Goal: Task Accomplishment & Management: Manage account settings

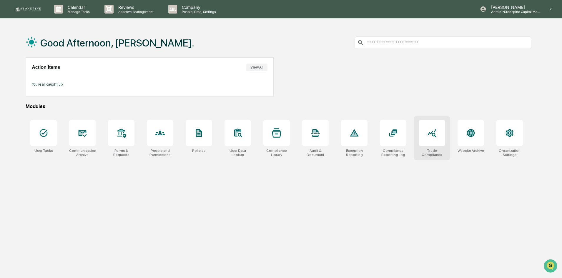
click at [436, 140] on div at bounding box center [432, 133] width 27 height 27
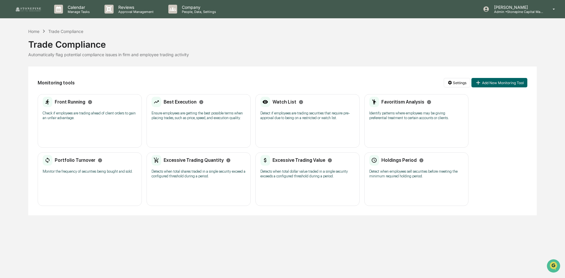
click at [298, 133] on div "Watch List Detect if employees are trading securities that require pre-approval…" at bounding box center [308, 121] width 104 height 54
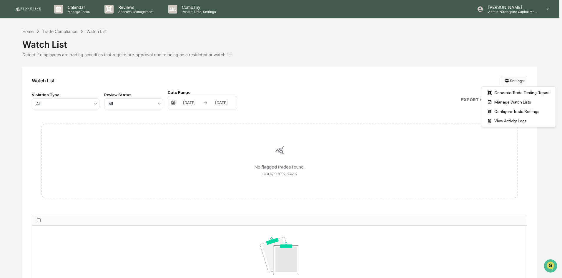
click at [514, 79] on html "Calendar Manage Tasks Reviews Approval Management Company People, Data, Setting…" at bounding box center [281, 139] width 562 height 278
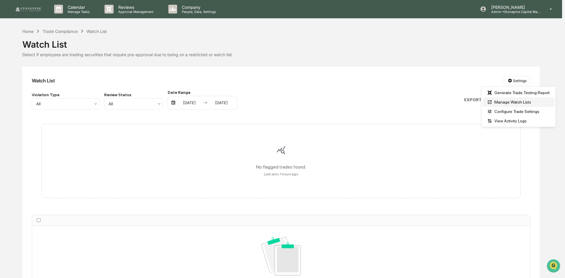
click at [511, 101] on div "Manage Watch Lists" at bounding box center [519, 101] width 72 height 9
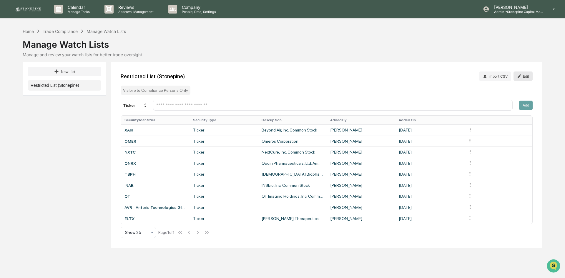
click at [524, 76] on button "Edit" at bounding box center [523, 76] width 19 height 9
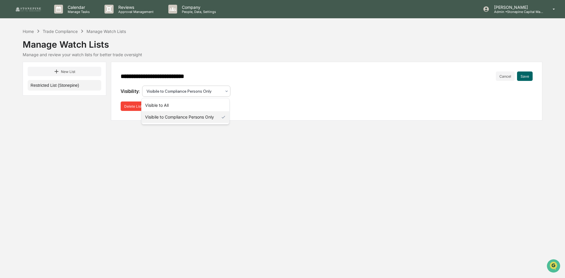
click at [222, 91] on div "Visibile to Compliance Persons Only" at bounding box center [184, 91] width 81 height 8
click at [204, 106] on div "Visible to All" at bounding box center [186, 106] width 88 height 12
click at [526, 76] on button "Save" at bounding box center [525, 76] width 16 height 9
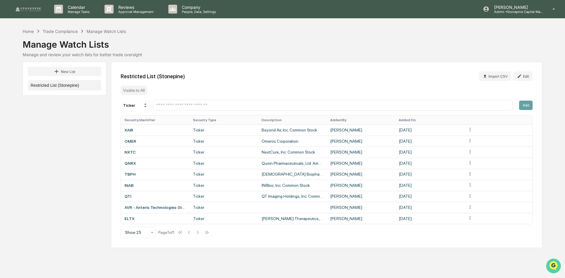
click at [552, 267] on icon "Open customer support" at bounding box center [554, 273] width 15 height 15
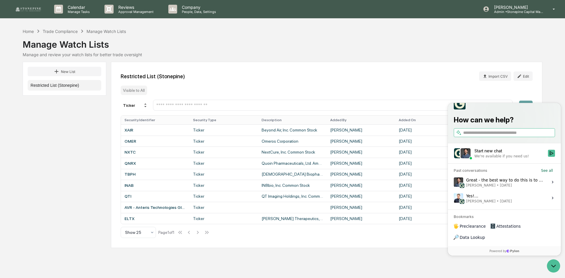
click at [508, 188] on span "[PERSON_NAME] • [DATE]" at bounding box center [505, 185] width 78 height 5
click at [454, 183] on button "View issue" at bounding box center [454, 182] width 0 height 0
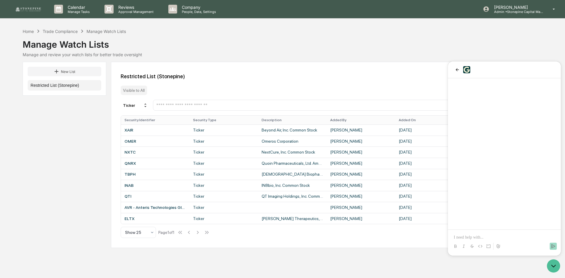
scroll to position [164, 0]
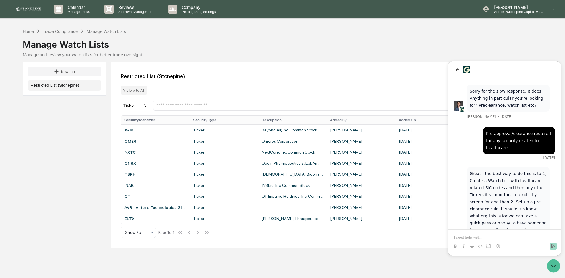
click at [417, 77] on div "Restricted List (Stonepine) Import CSV Edit" at bounding box center [327, 76] width 412 height 9
click at [435, 49] on div "Manage Watch Lists" at bounding box center [283, 41] width 520 height 15
click at [554, 263] on icon "Open customer support" at bounding box center [554, 266] width 15 height 15
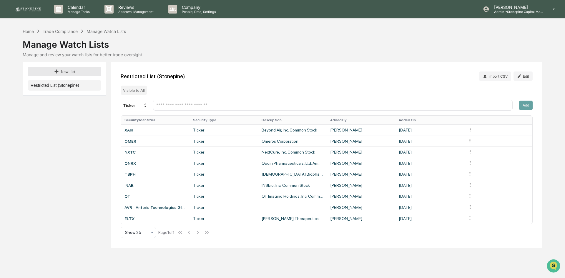
click at [83, 70] on button "New List" at bounding box center [65, 71] width 74 height 9
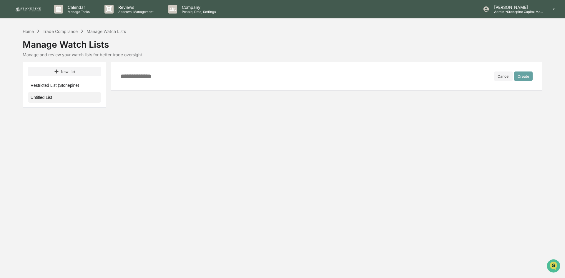
click at [77, 96] on button "Untitled List" at bounding box center [65, 97] width 74 height 11
click at [156, 79] on input at bounding box center [308, 76] width 374 height 6
type input "**********"
click at [523, 75] on button "Create" at bounding box center [523, 76] width 19 height 9
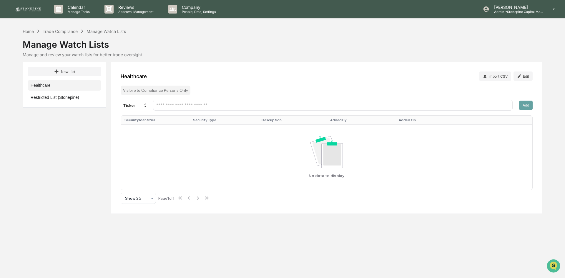
click at [261, 102] on input "text" at bounding box center [333, 105] width 355 height 6
click at [552, 263] on img "Open customer support" at bounding box center [554, 266] width 15 height 12
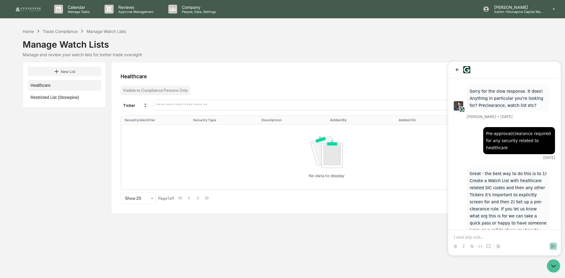
click at [524, 238] on p at bounding box center [504, 238] width 101 height 6
click at [146, 107] on icon at bounding box center [145, 105] width 5 height 5
click at [142, 133] on div "SIC Code" at bounding box center [135, 132] width 29 height 7
click at [201, 107] on input "text" at bounding box center [333, 105] width 355 height 6
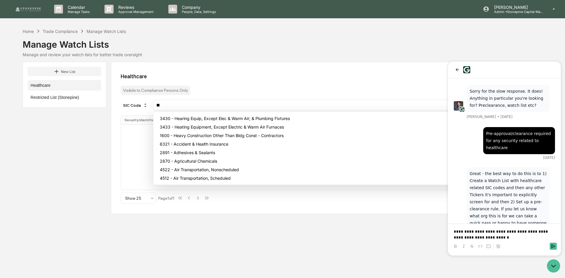
type input "*"
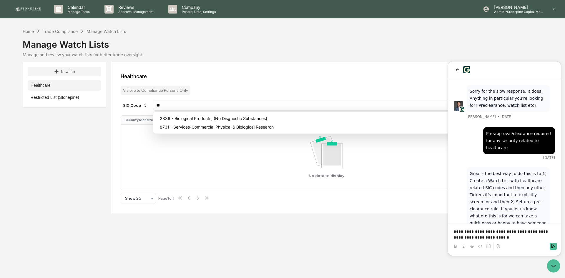
type input "*"
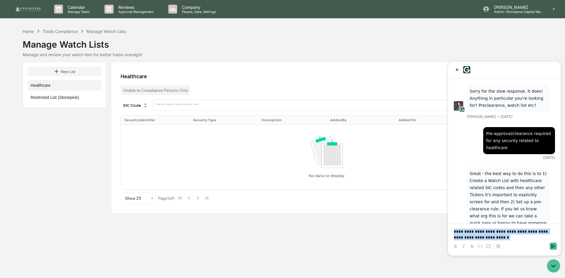
drag, startPoint x: 502, startPoint y: 236, endPoint x: 443, endPoint y: 227, distance: 60.5
click at [448, 227] on html "**********" at bounding box center [504, 159] width 113 height 194
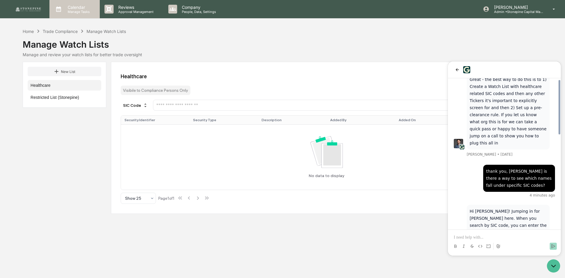
scroll to position [286, 0]
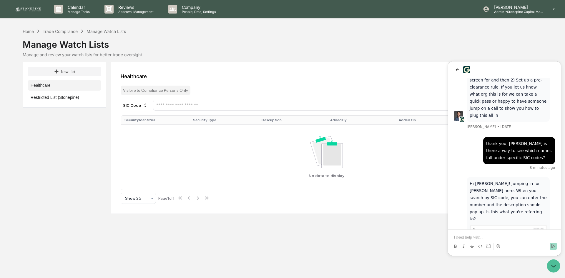
click at [522, 225] on img at bounding box center [508, 239] width 77 height 28
click at [517, 225] on img at bounding box center [508, 239] width 77 height 28
click at [504, 225] on img at bounding box center [508, 239] width 77 height 28
click at [495, 225] on img at bounding box center [508, 239] width 77 height 28
click at [517, 234] on div at bounding box center [505, 241] width 108 height 22
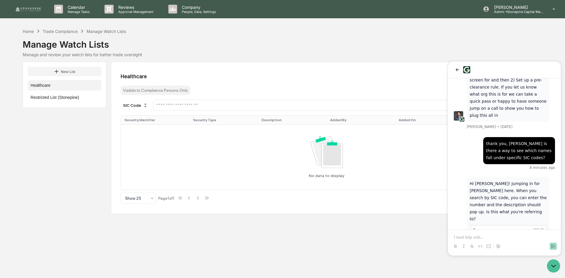
click at [517, 242] on div at bounding box center [505, 247] width 108 height 12
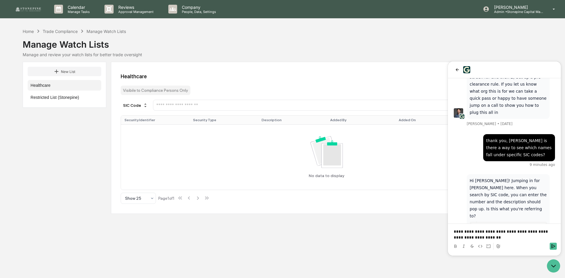
scroll to position [319, 0]
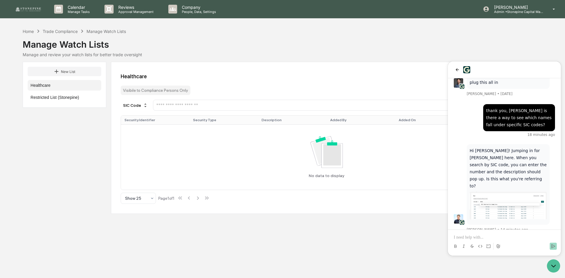
click at [224, 103] on input "text" at bounding box center [333, 105] width 355 height 6
